Goal: Check status

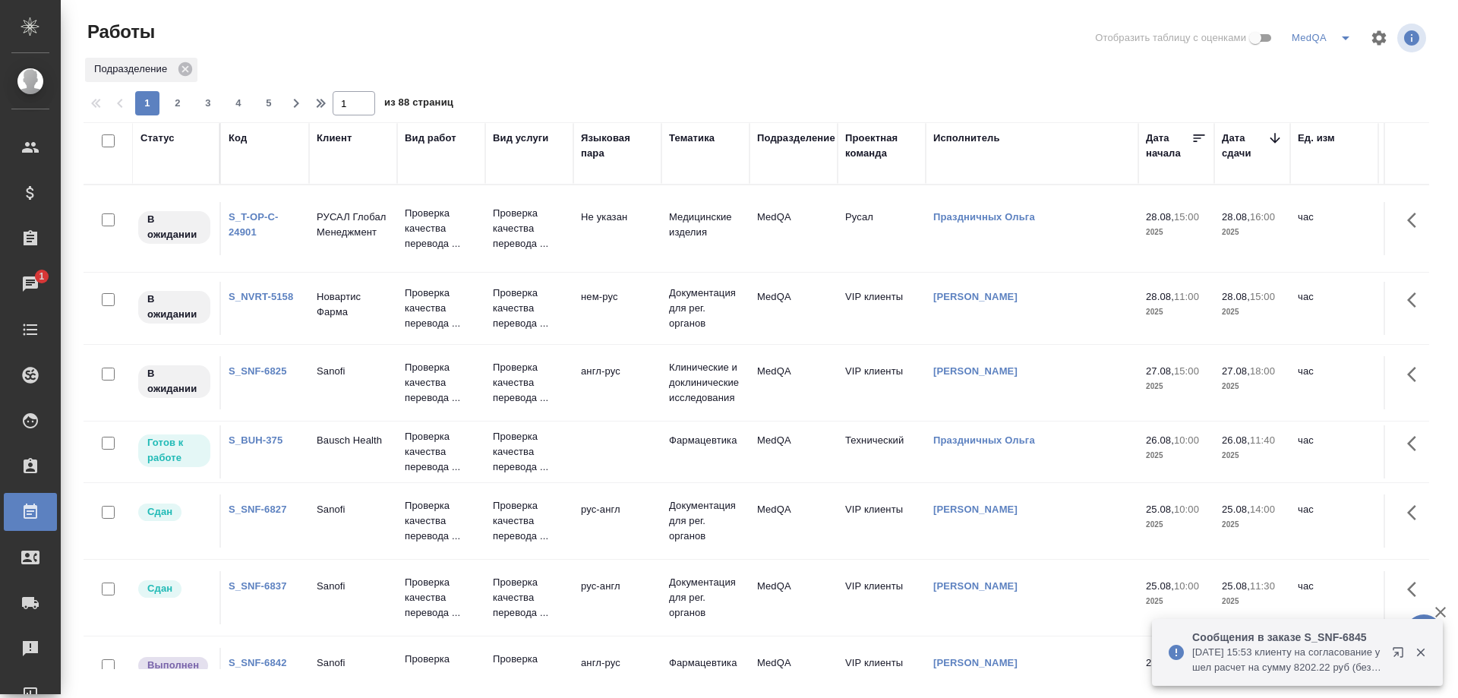
scroll to position [542, 0]
